Goal: Transaction & Acquisition: Download file/media

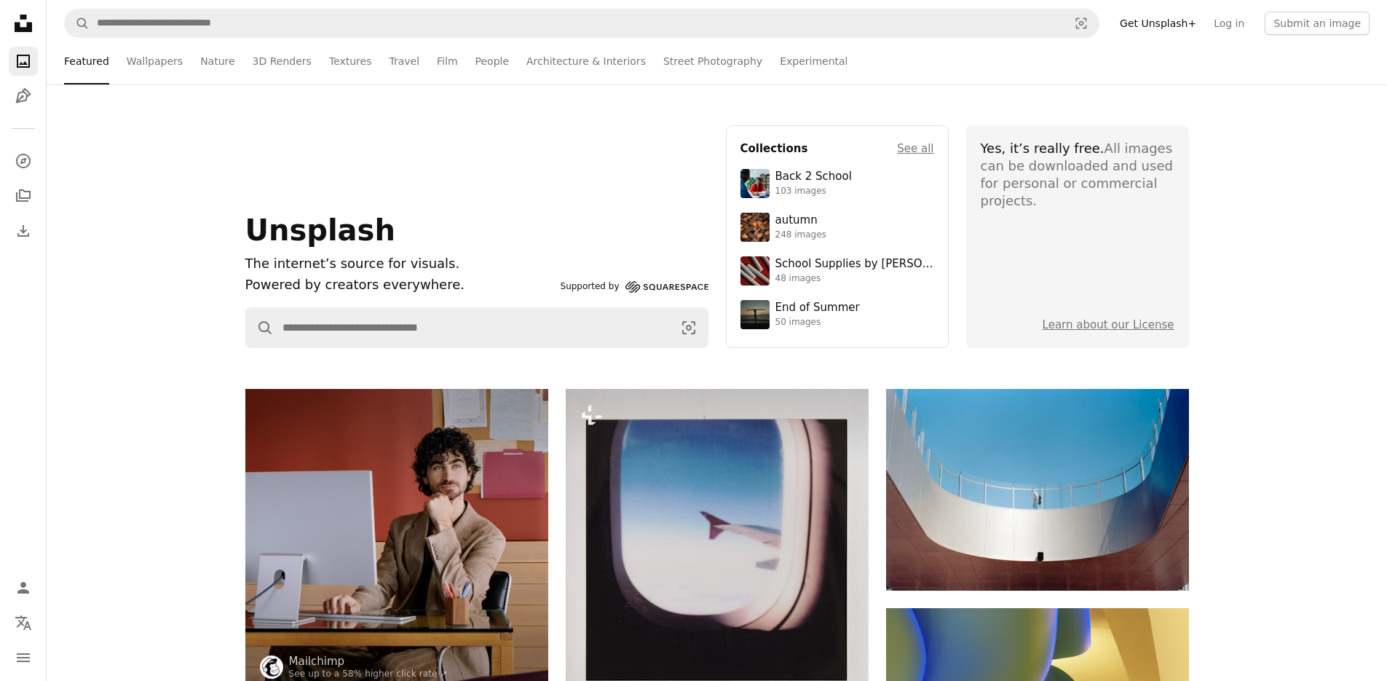
scroll to position [26983, 0]
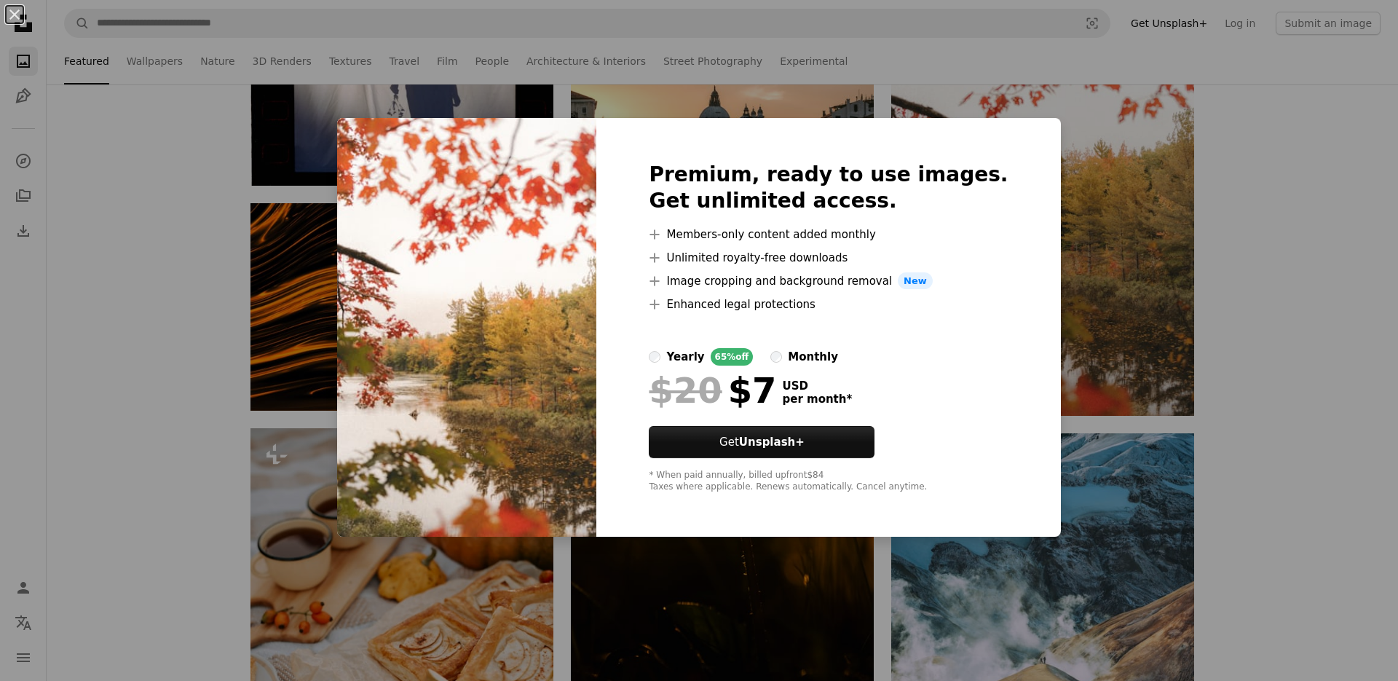
click at [502, 574] on div "An X shape Premium, ready to use images. Get unlimited access. A plus sign Memb…" at bounding box center [699, 340] width 1398 height 681
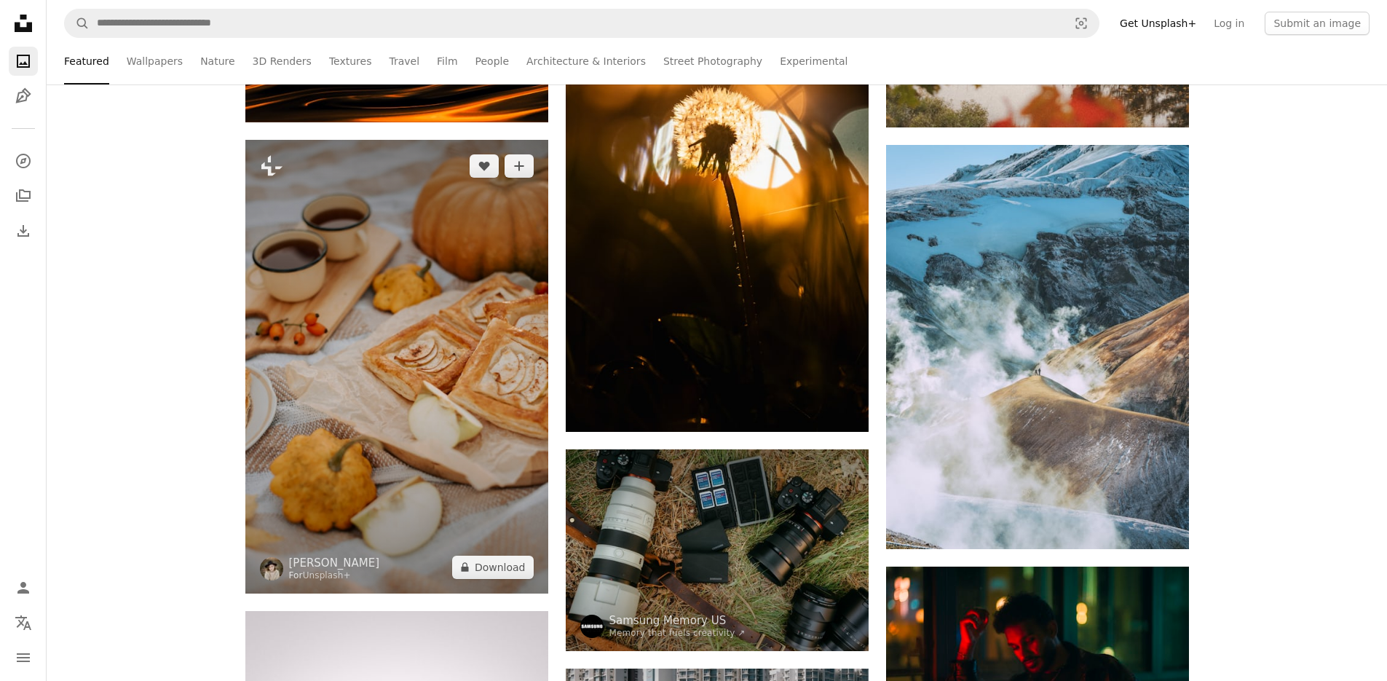
scroll to position [27275, 0]
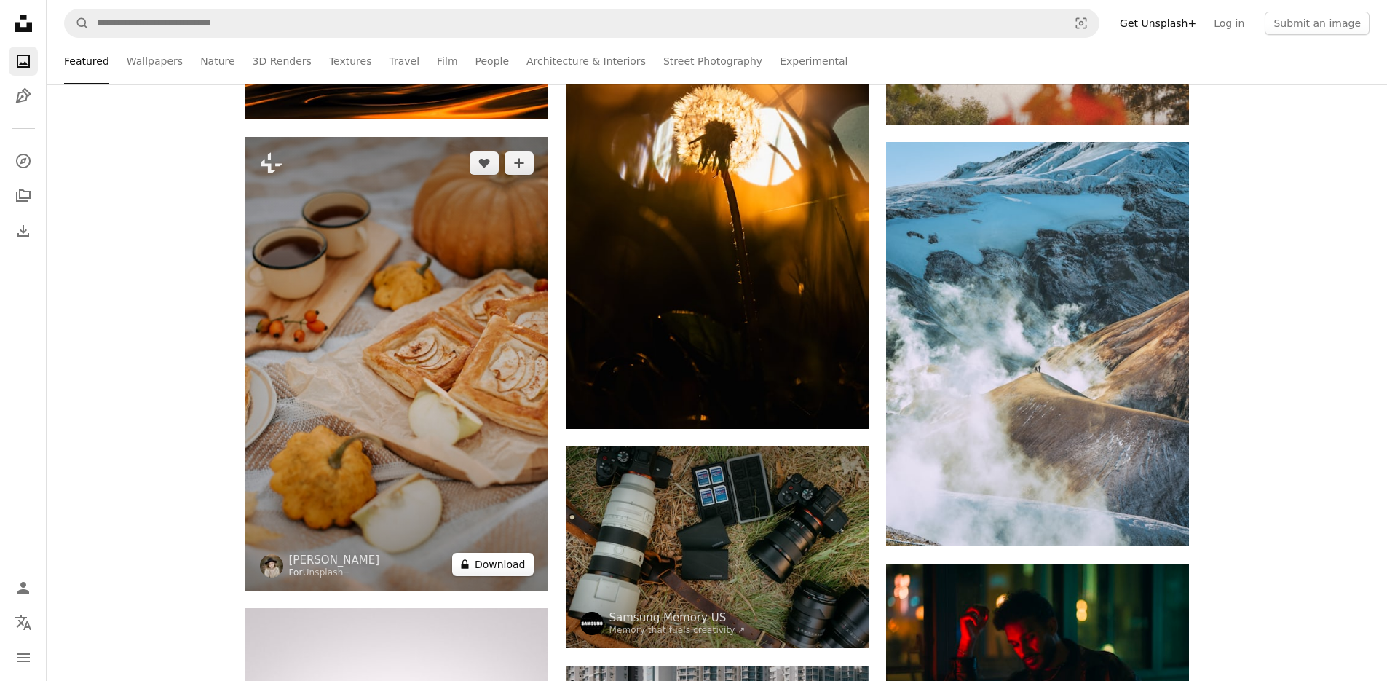
click at [486, 566] on button "A lock Download" at bounding box center [493, 564] width 82 height 23
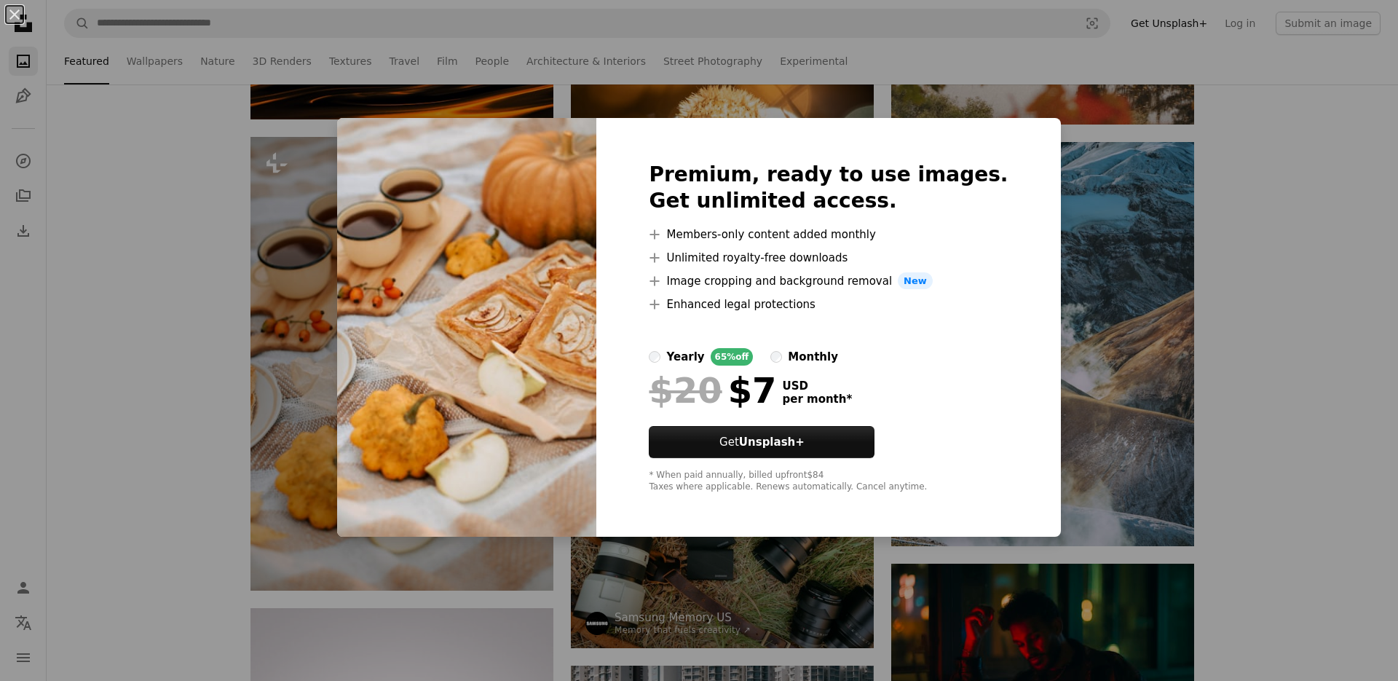
click at [1111, 225] on div "An X shape Premium, ready to use images. Get unlimited access. A plus sign Memb…" at bounding box center [699, 340] width 1398 height 681
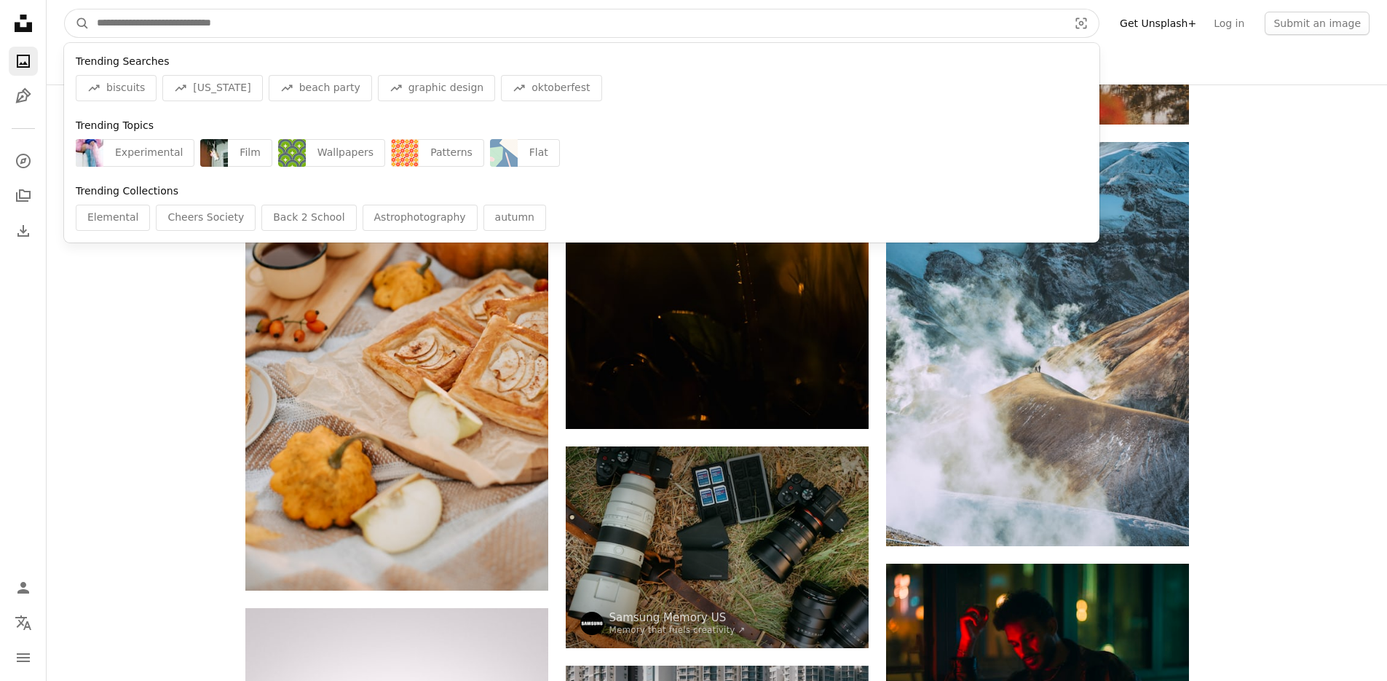
click at [548, 24] on input "Find visuals sitewide" at bounding box center [577, 23] width 975 height 28
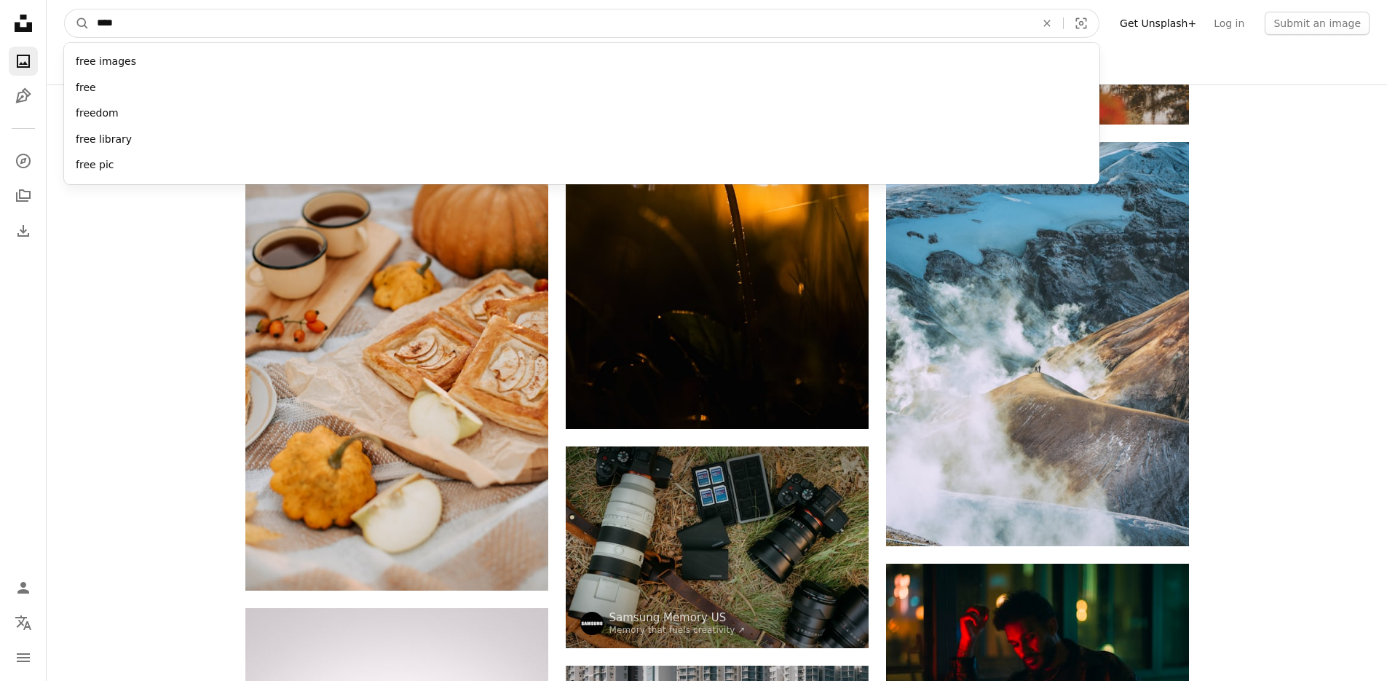
type input "****"
click at [65, 9] on button "A magnifying glass" at bounding box center [77, 23] width 25 height 28
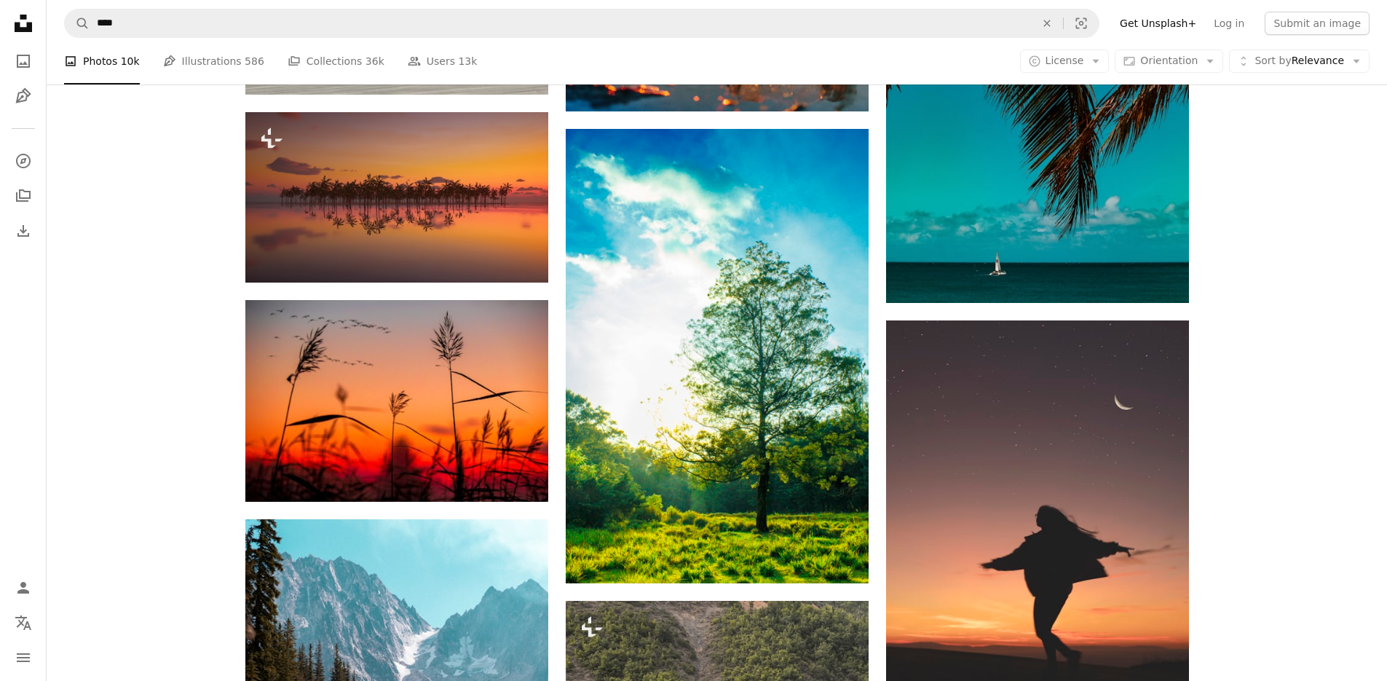
scroll to position [1192, 0]
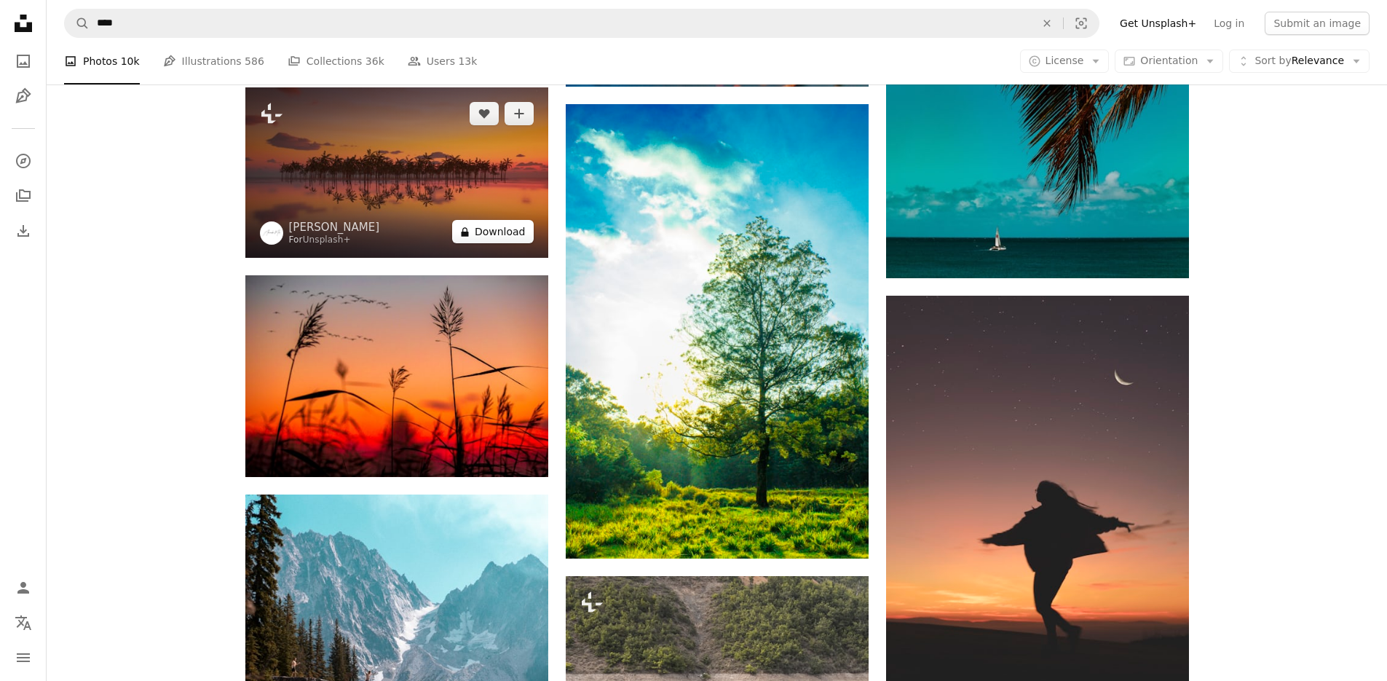
click at [494, 240] on button "A lock Download" at bounding box center [493, 231] width 82 height 23
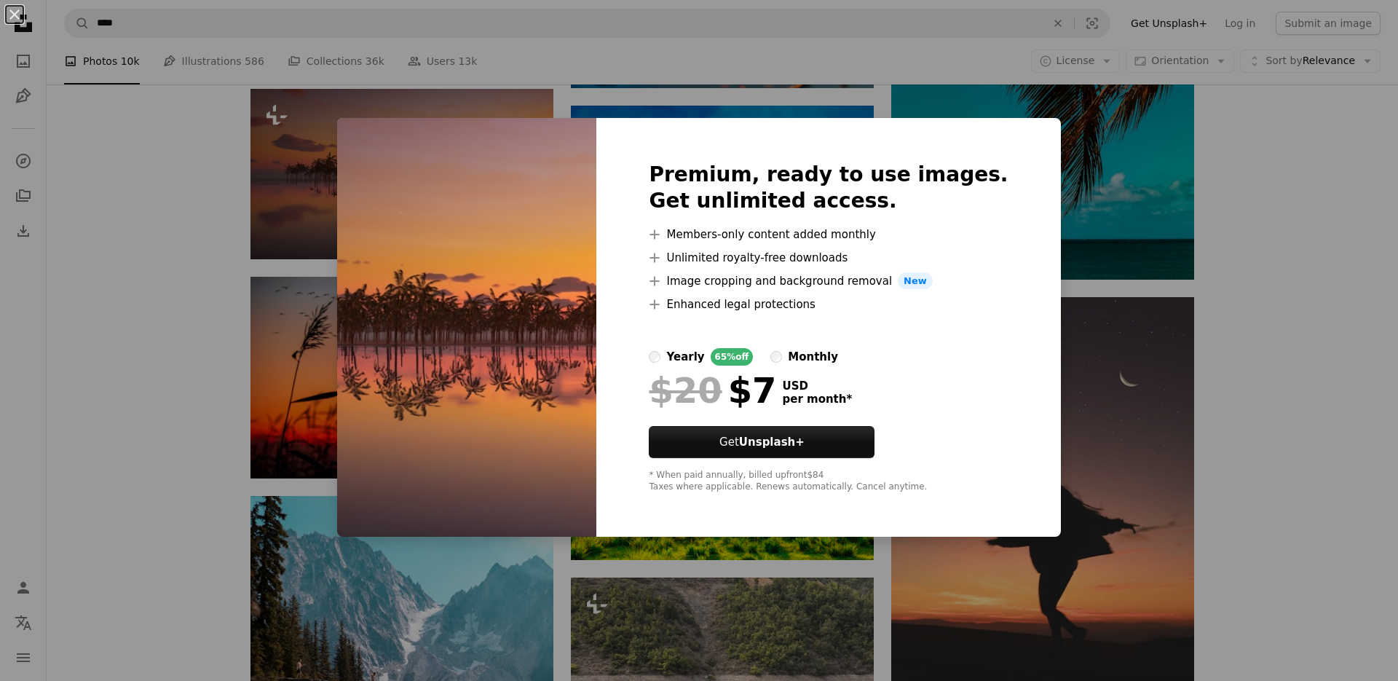
click at [354, 263] on div "An X shape Premium, ready to use images. Get unlimited access. A plus sign Memb…" at bounding box center [699, 340] width 1398 height 681
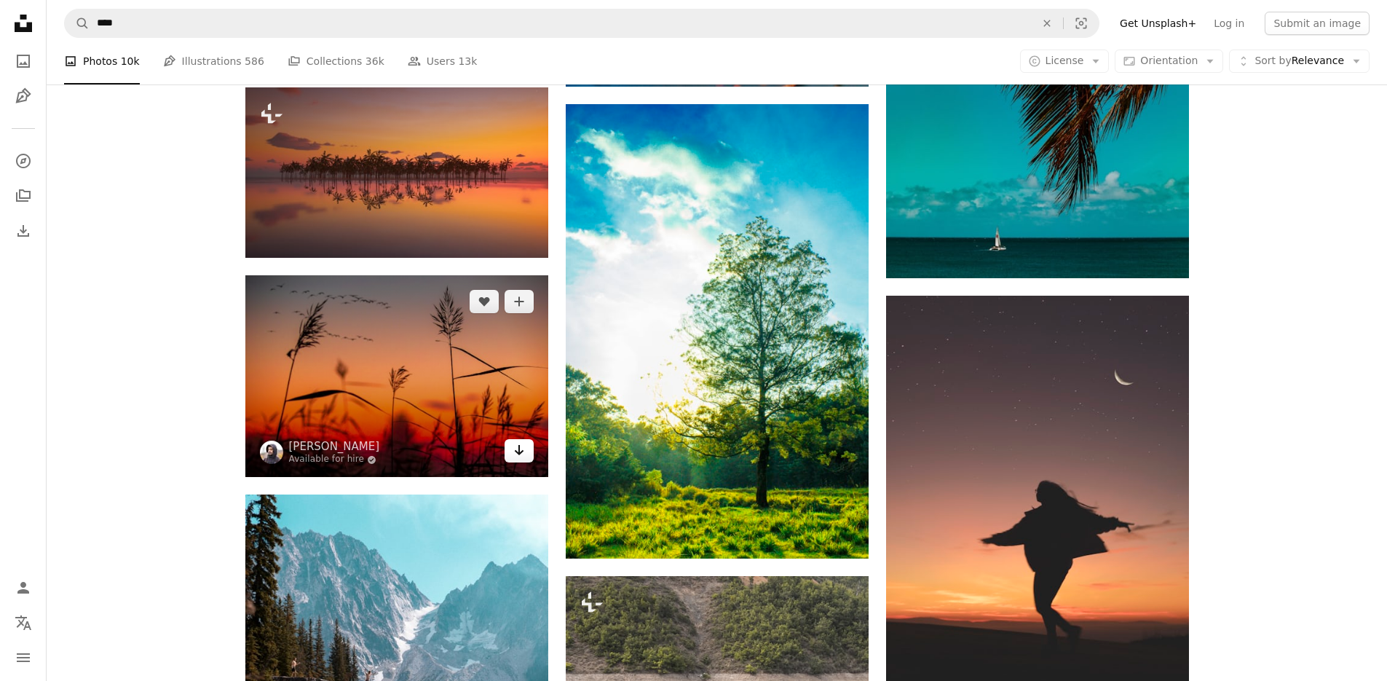
click at [519, 459] on icon "Arrow pointing down" at bounding box center [519, 449] width 12 height 17
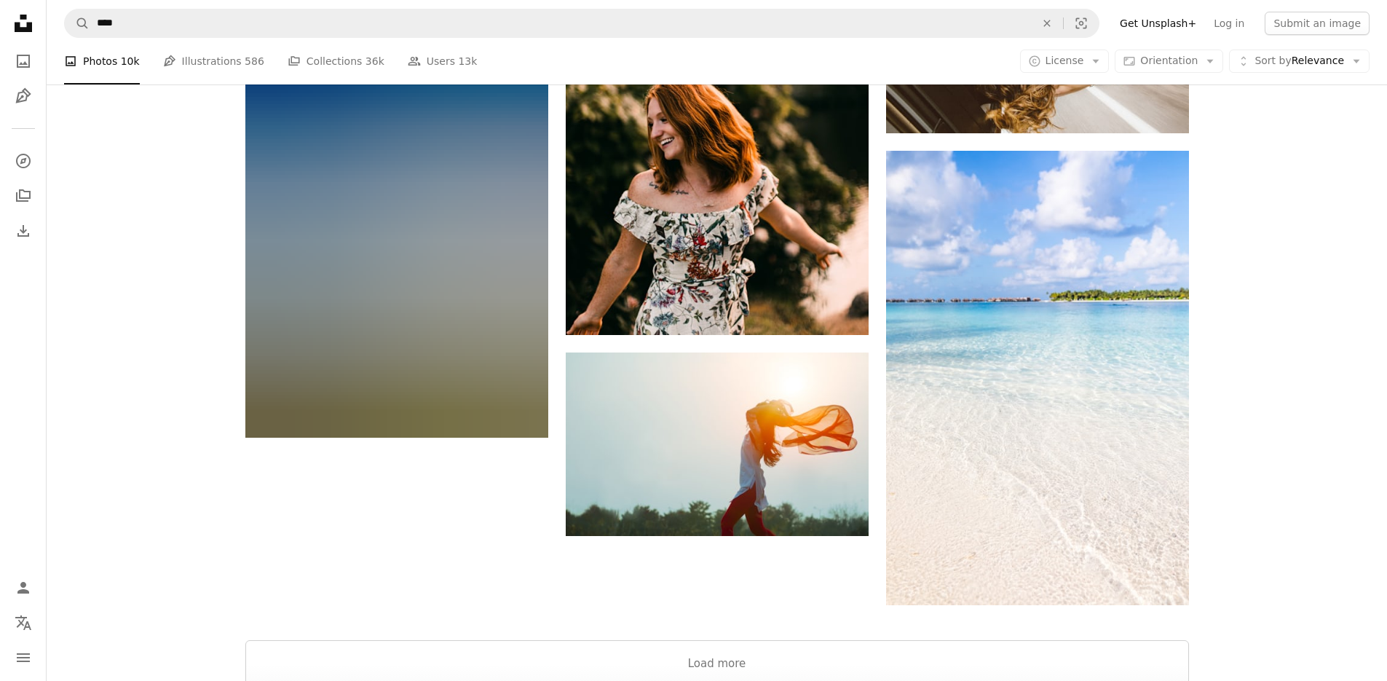
scroll to position [2383, 0]
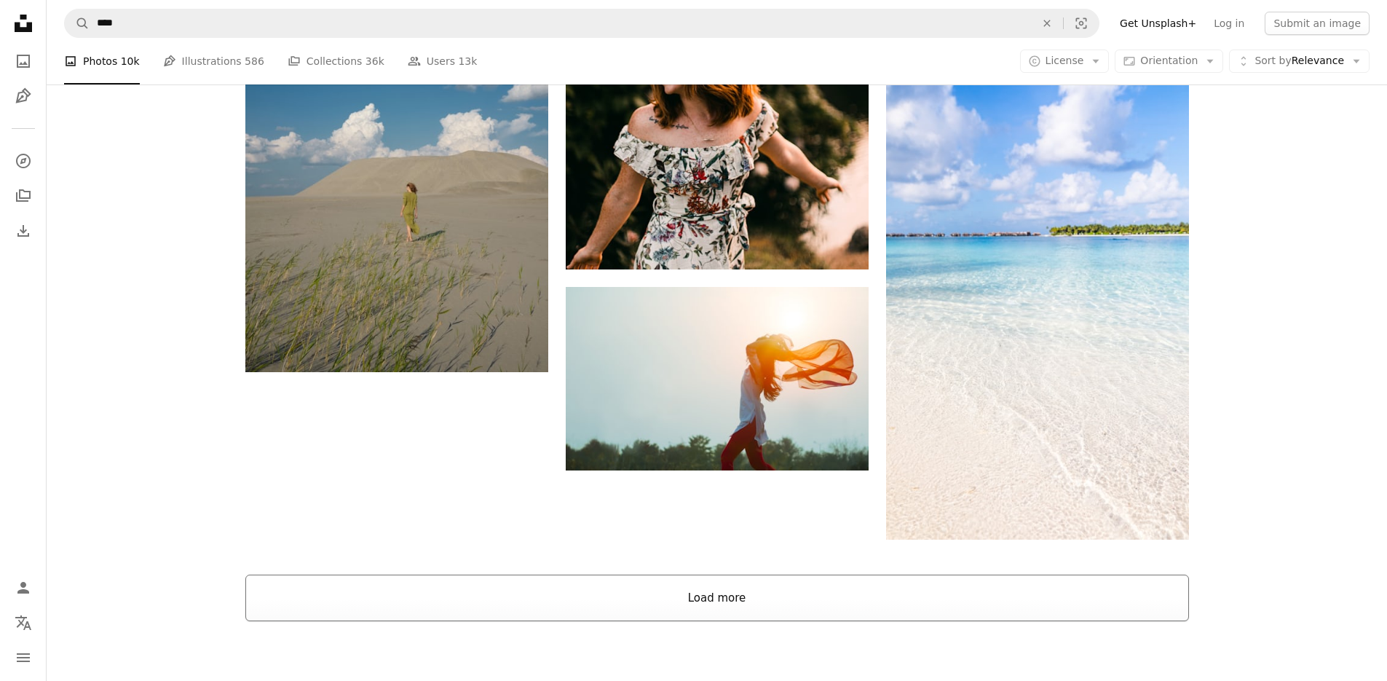
click at [840, 612] on button "Load more" at bounding box center [717, 598] width 944 height 47
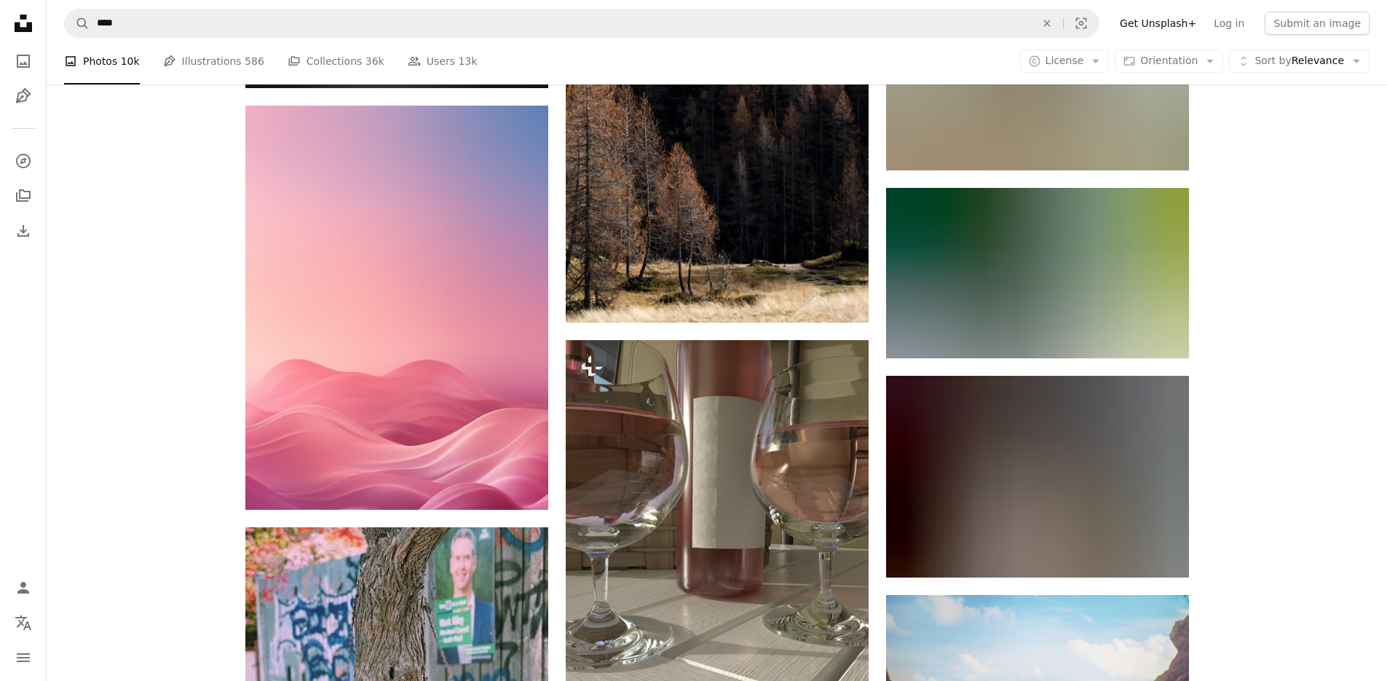
scroll to position [27784, 0]
